Goal: Information Seeking & Learning: Learn about a topic

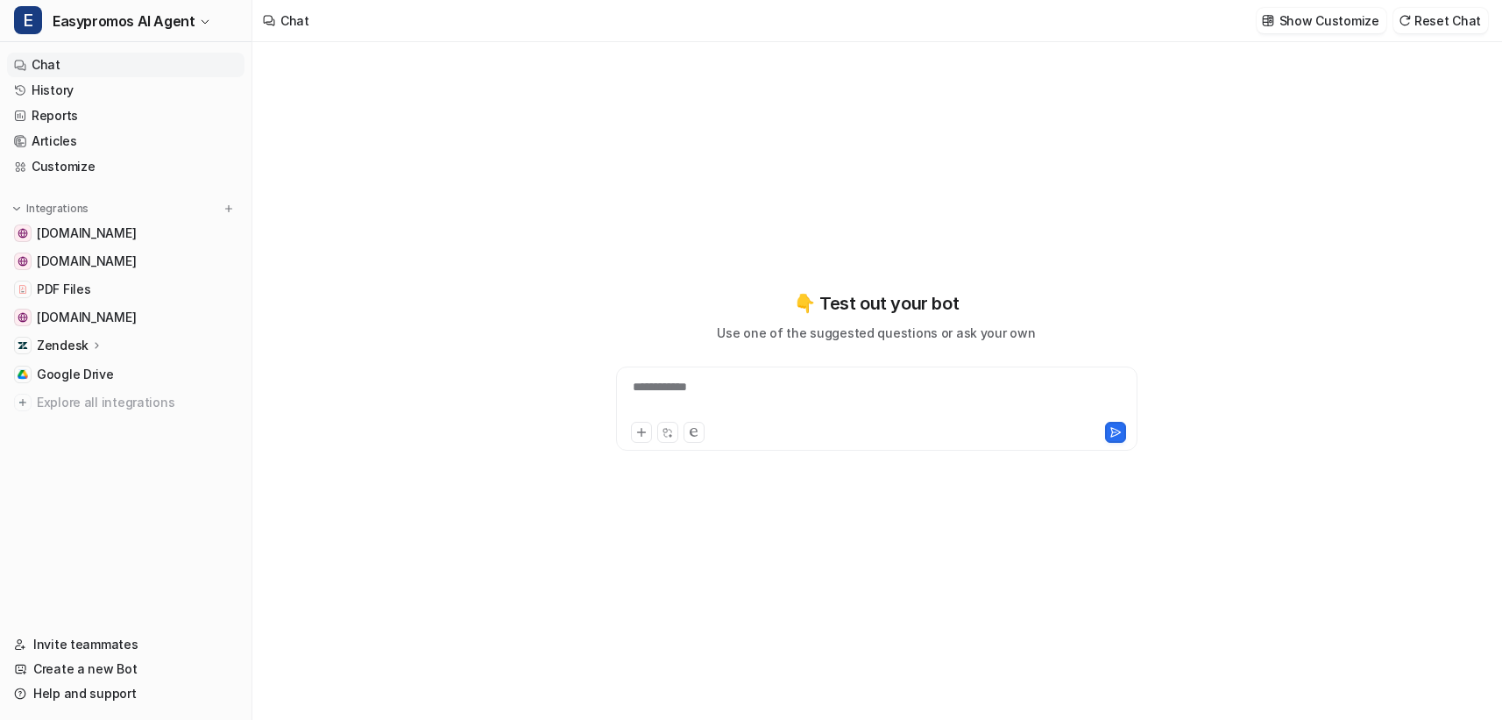
type textarea "**********"
click at [120, 92] on link "History" at bounding box center [126, 90] width 238 height 25
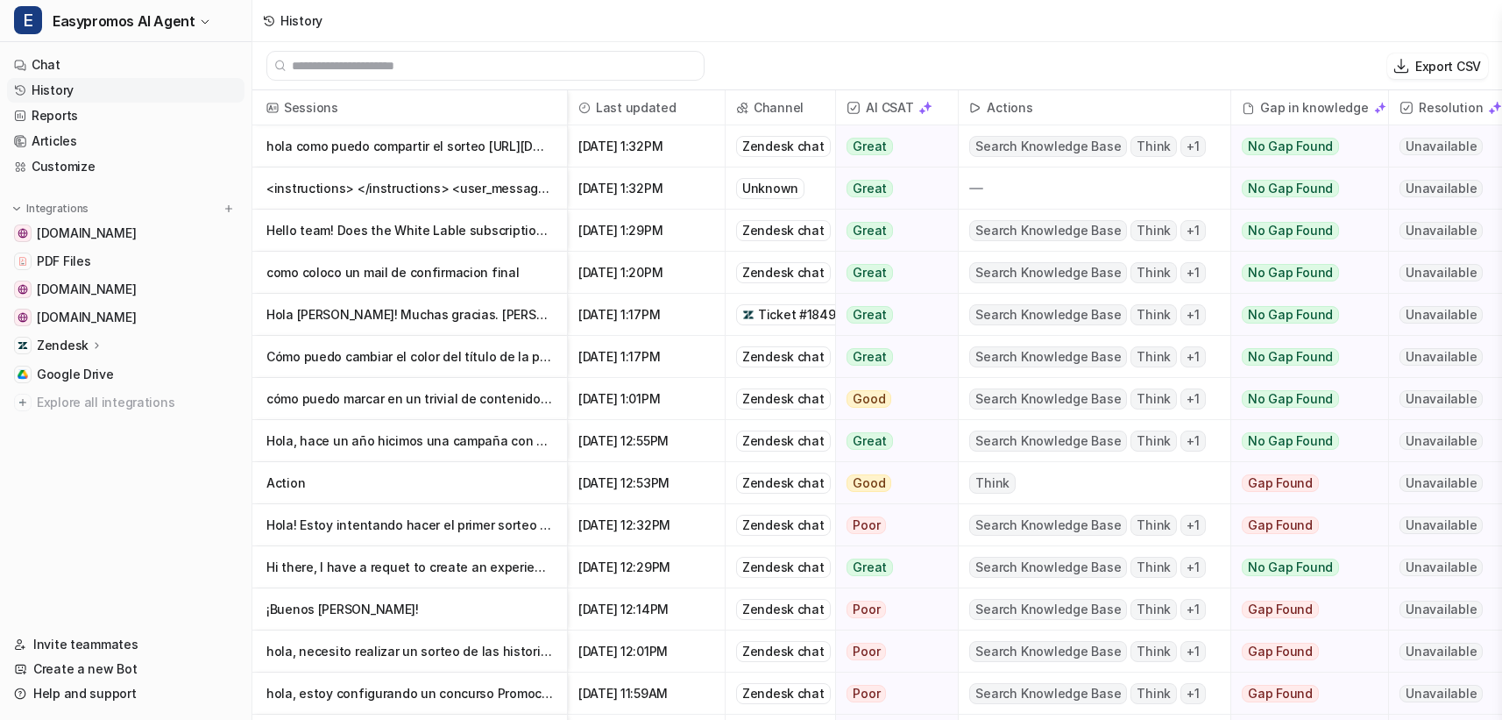
click at [449, 192] on p "<instructions> </instructions> <user_message> help me with the response </user_…" at bounding box center [409, 188] width 287 height 42
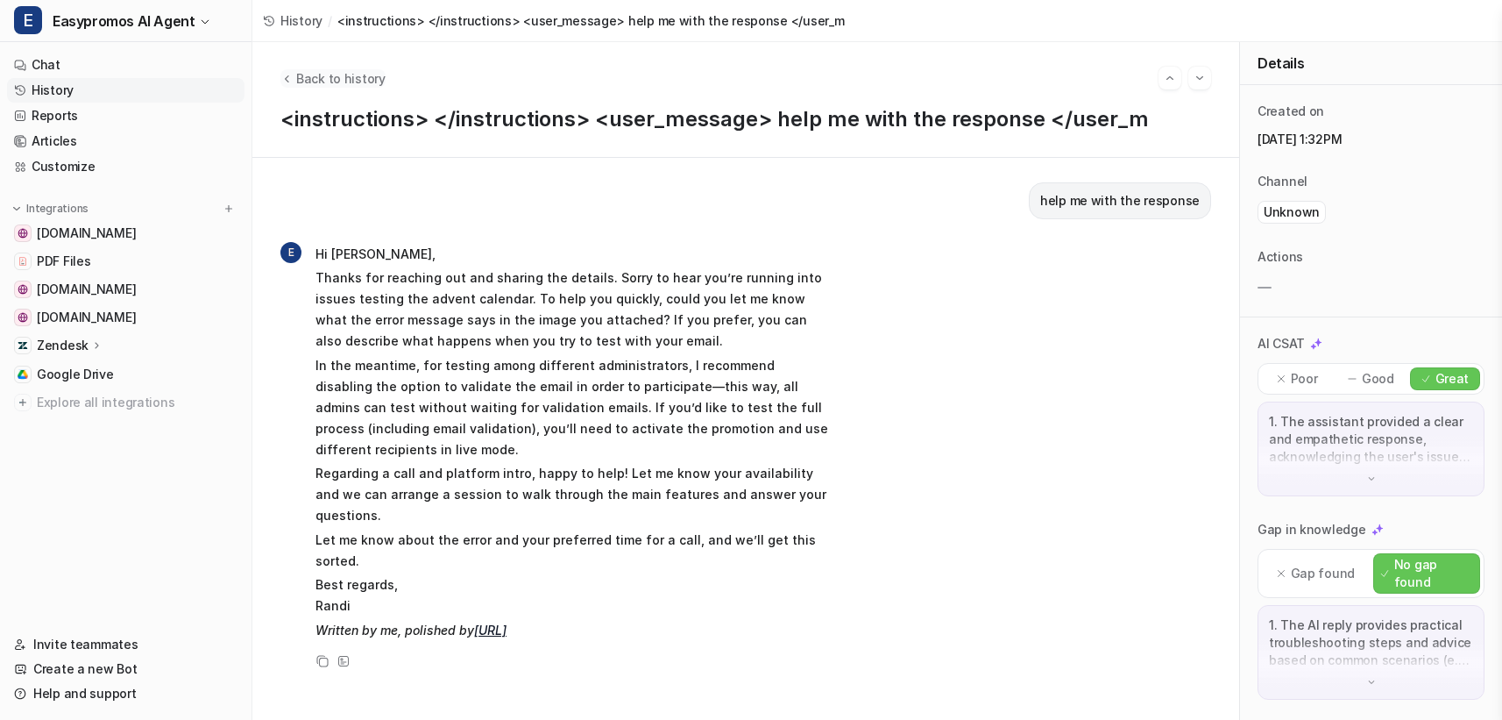
click at [310, 80] on span "Back to history" at bounding box center [340, 78] width 89 height 18
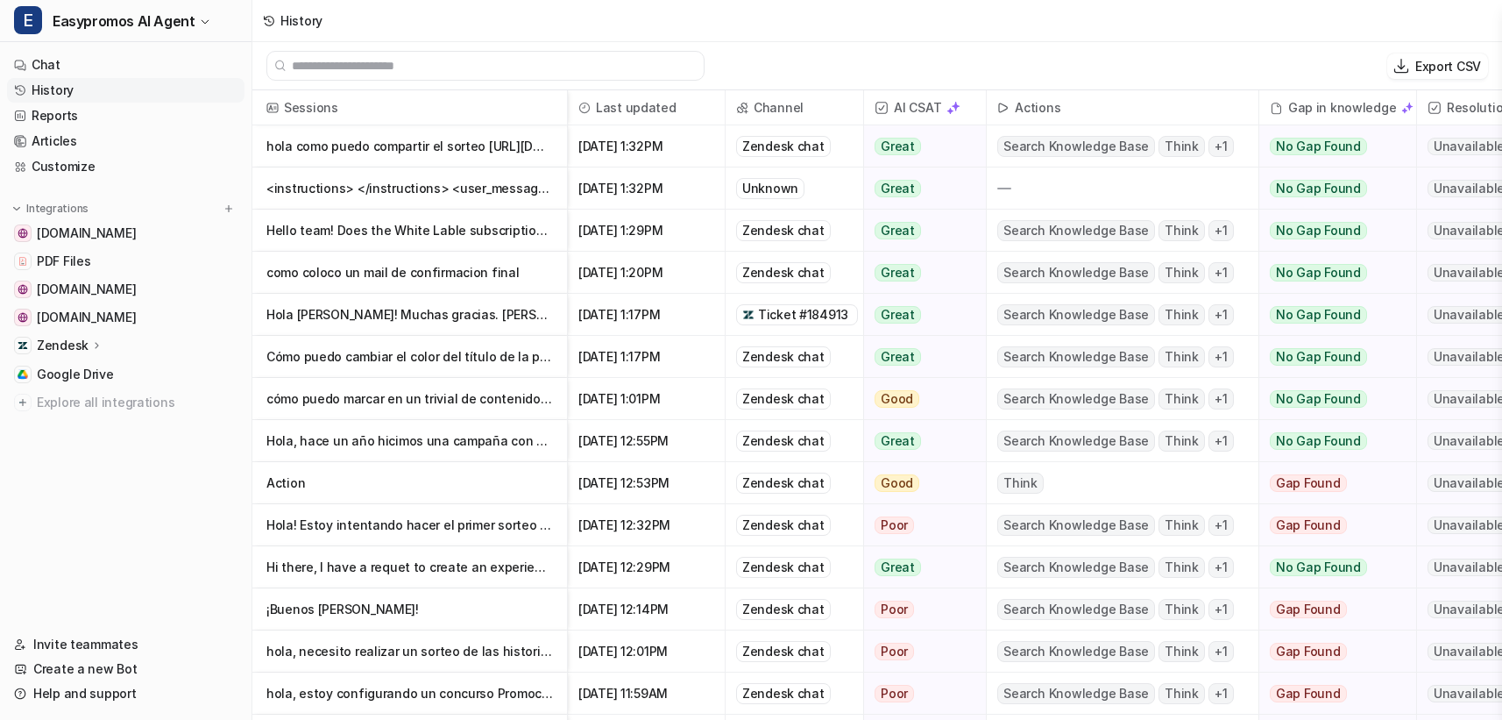
click at [372, 182] on p "<instructions> </instructions> <user_message> help me with the response </user_…" at bounding box center [409, 188] width 287 height 42
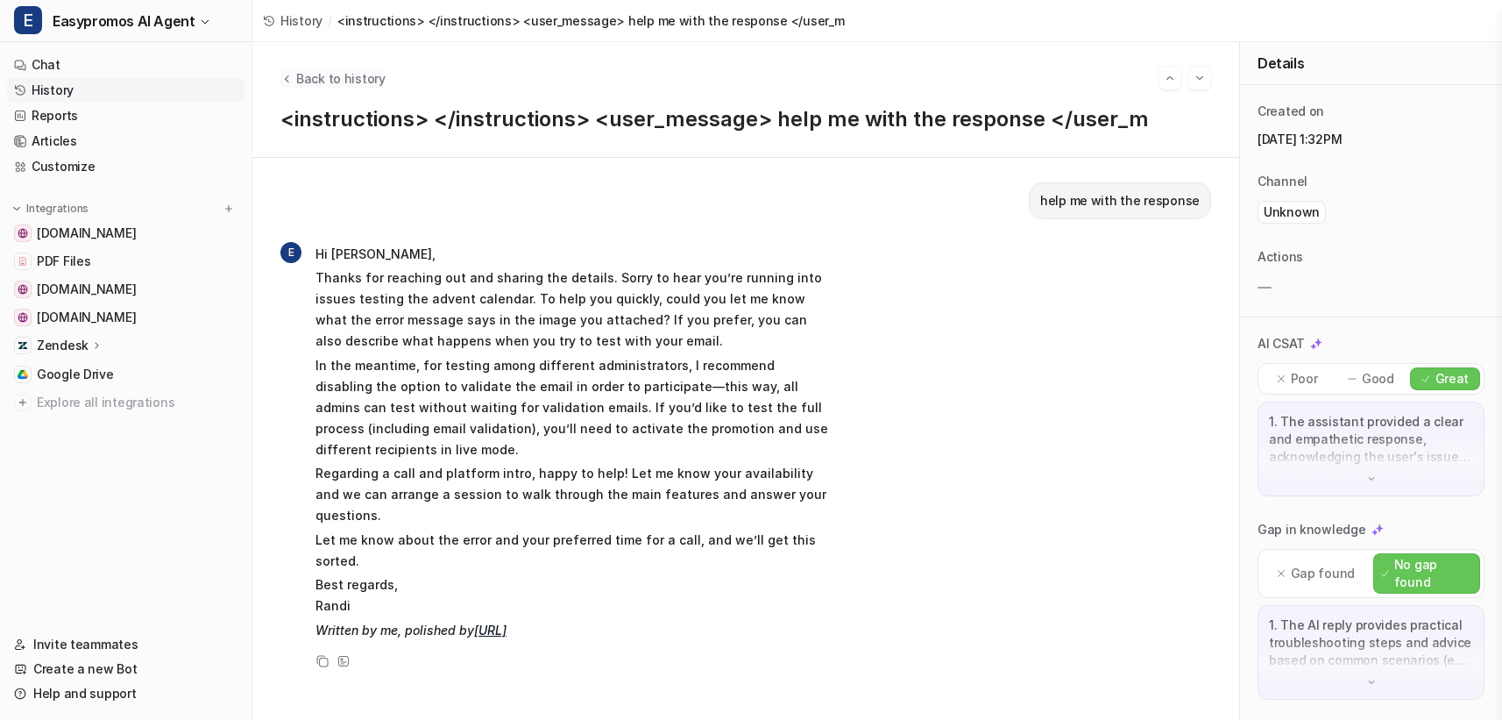
click at [295, 70] on button "Back to history" at bounding box center [333, 78] width 105 height 18
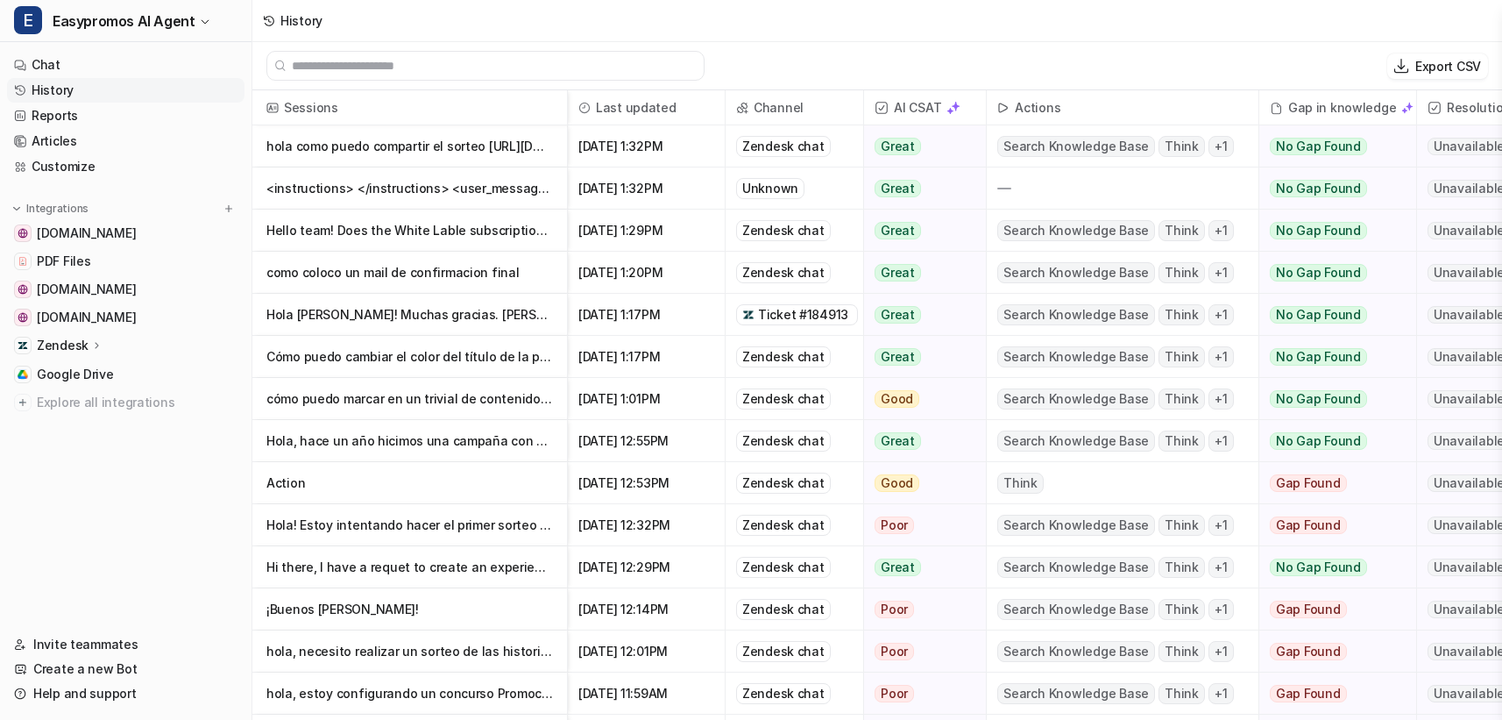
click at [423, 351] on p "Cómo puedo cambiar el color del título de la promoción?" at bounding box center [409, 357] width 287 height 42
